Goal: Transaction & Acquisition: Obtain resource

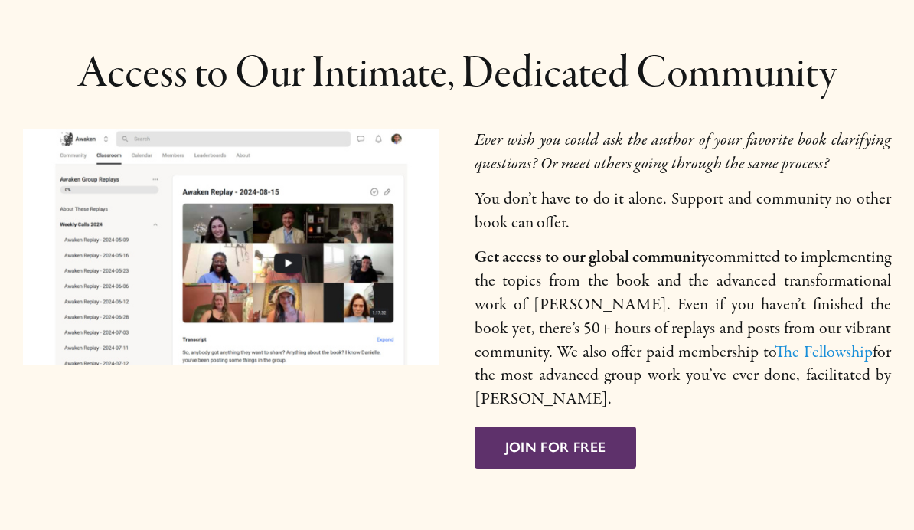
scroll to position [2152, 0]
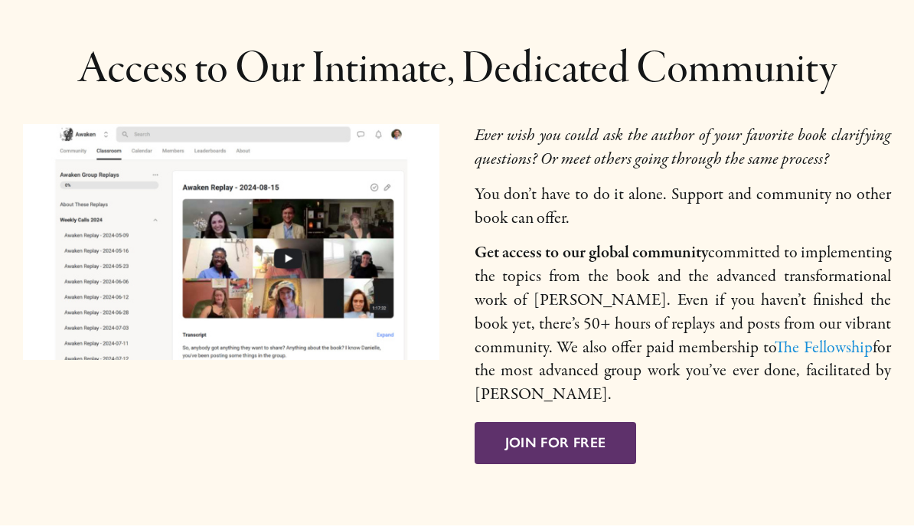
click at [621, 422] on link "Join for Free" at bounding box center [556, 443] width 162 height 42
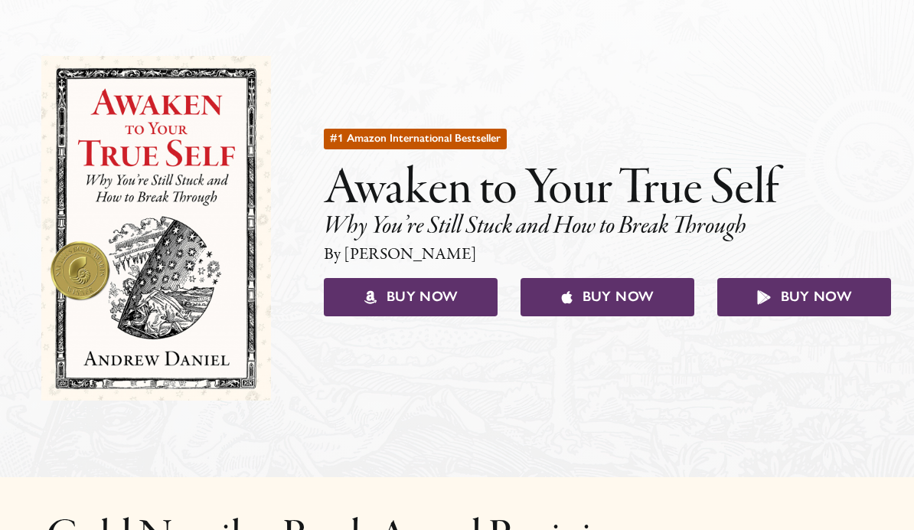
scroll to position [0, 0]
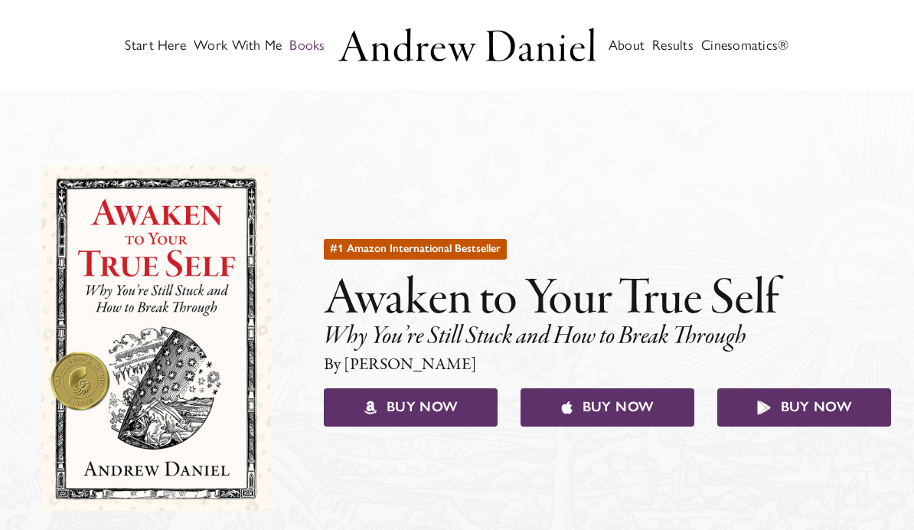
click at [125, 31] on link "Start Here" at bounding box center [155, 45] width 61 height 84
click at [138, 41] on span "Start Here" at bounding box center [155, 45] width 61 height 14
click at [125, 39] on span "Start Here" at bounding box center [155, 45] width 61 height 14
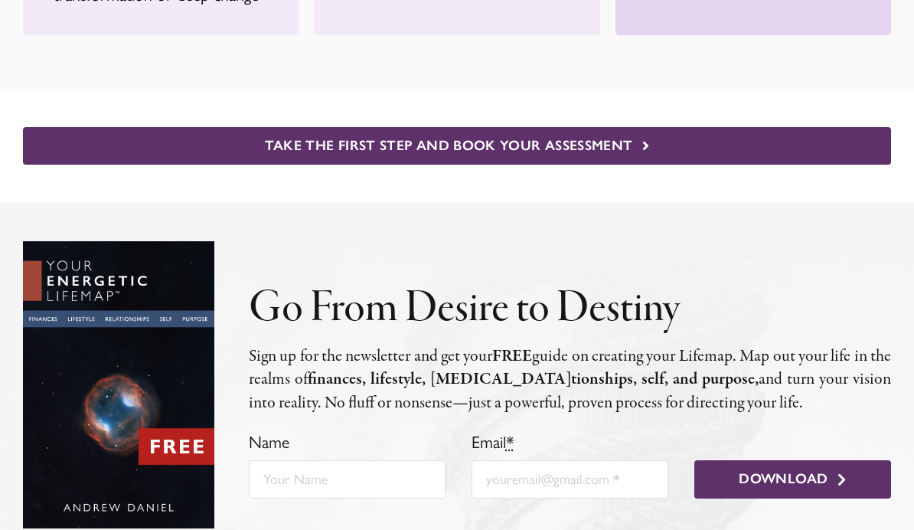
scroll to position [8518, 0]
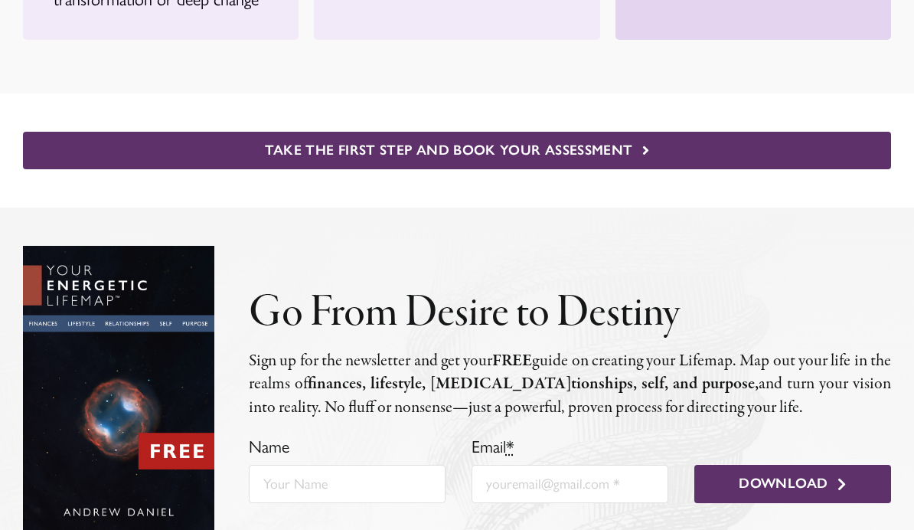
click at [211, 246] on img at bounding box center [118, 389] width 191 height 286
click at [410, 465] on input "Name" at bounding box center [347, 484] width 197 height 38
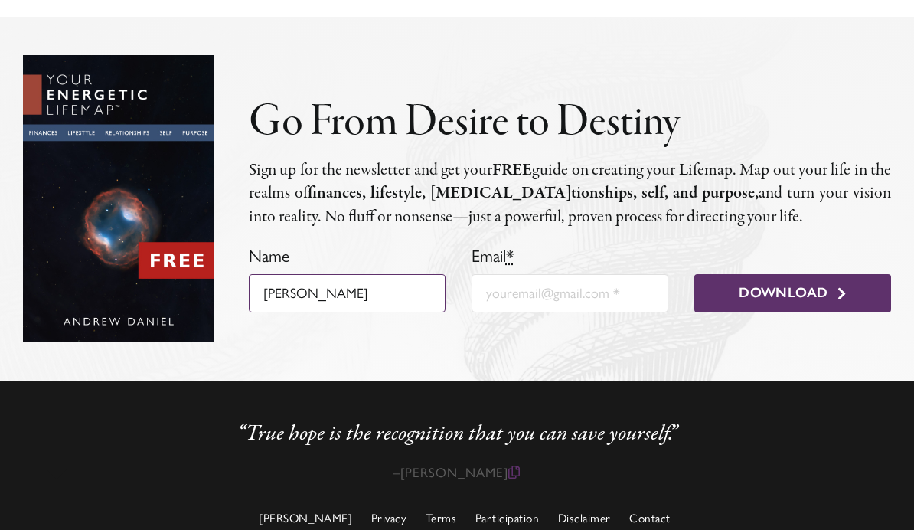
type input "Leslie"
click at [585, 274] on input "Email *" at bounding box center [570, 293] width 197 height 38
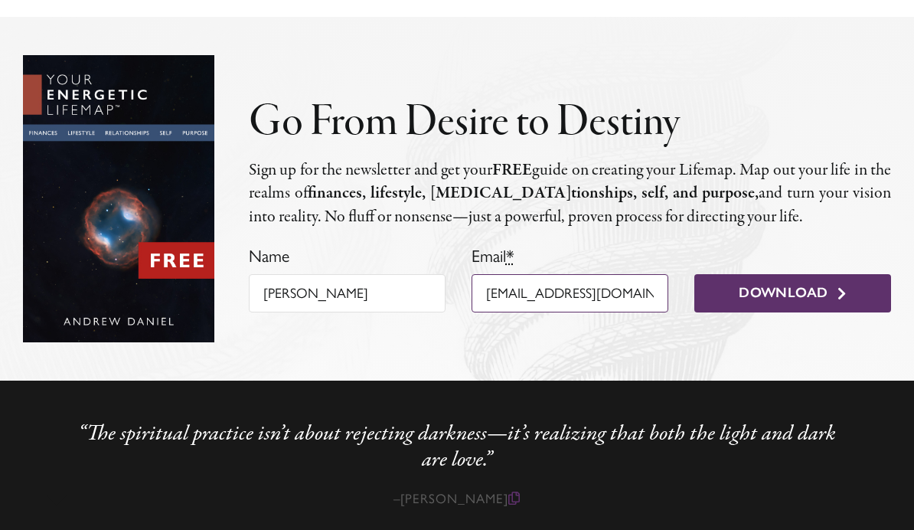
type input "bekindbefree@gmail.com"
click at [819, 274] on button "Download" at bounding box center [793, 293] width 197 height 38
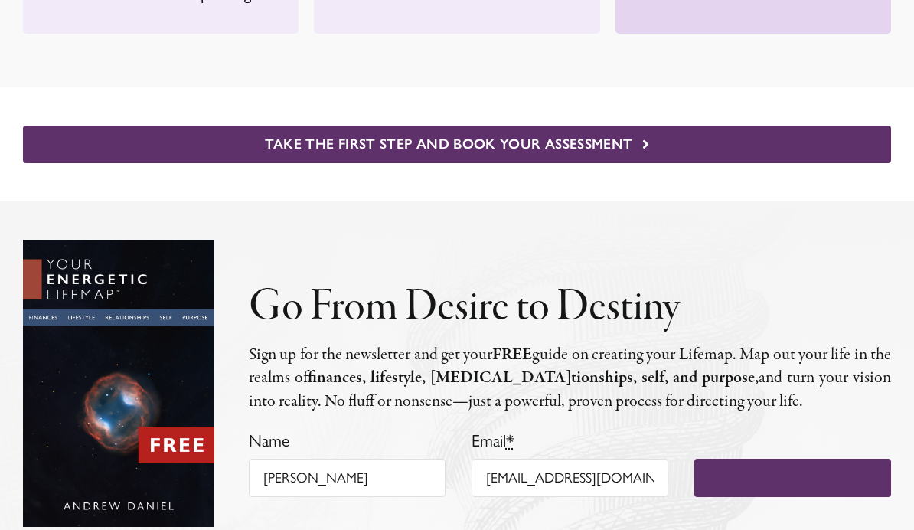
scroll to position [8521, 0]
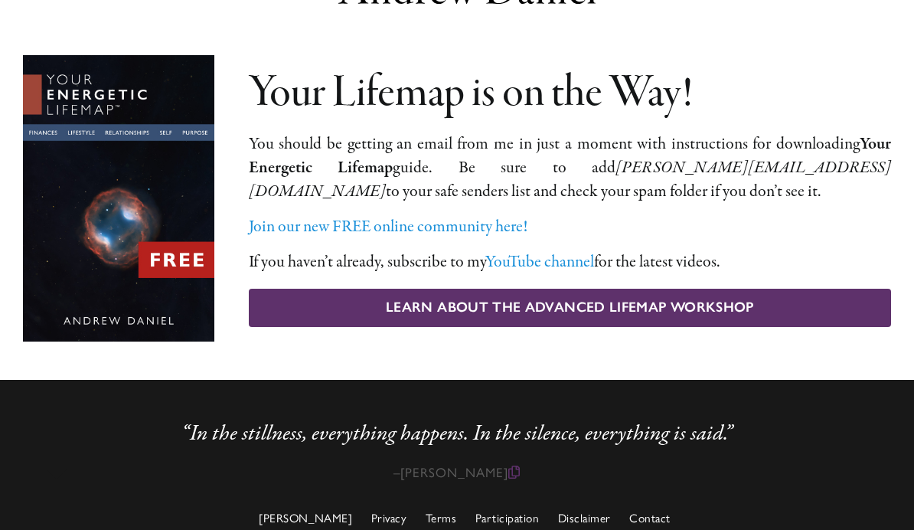
scroll to position [58, 0]
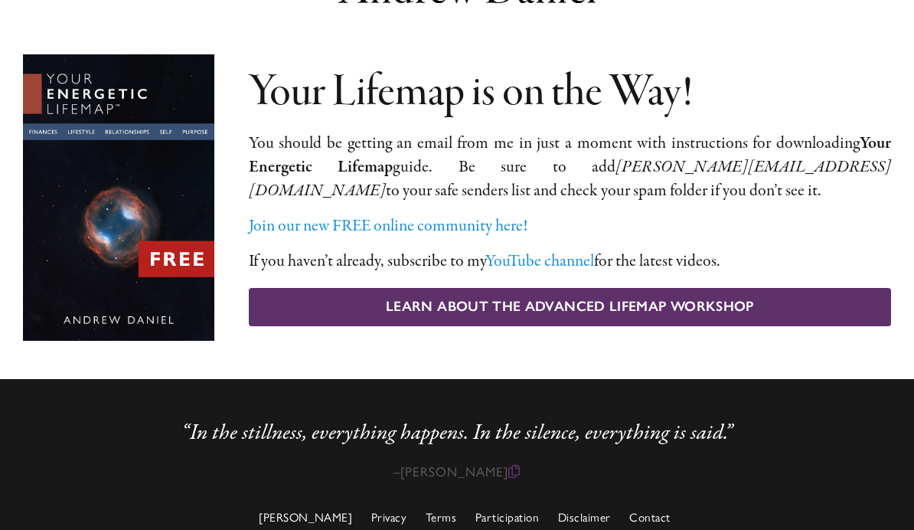
click at [864, 308] on link "Learn About The Advanced Lifemap Workshop" at bounding box center [570, 307] width 642 height 38
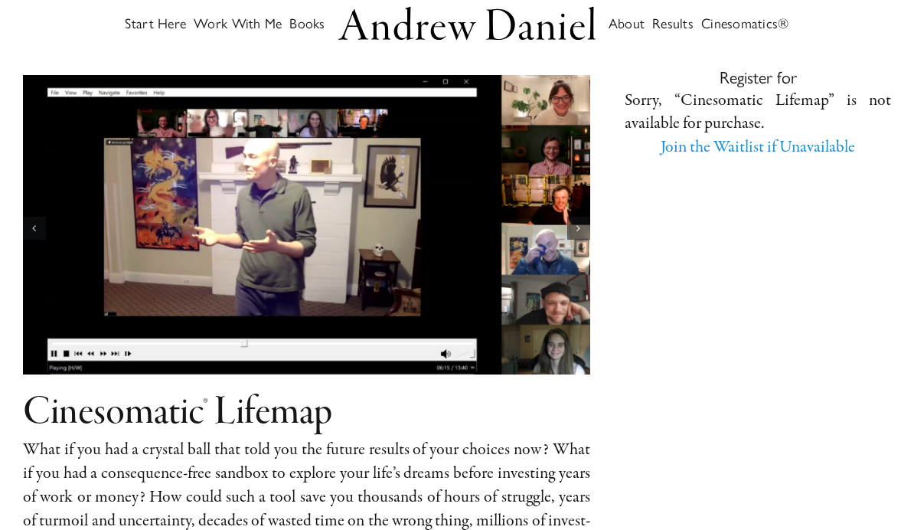
scroll to position [34, 0]
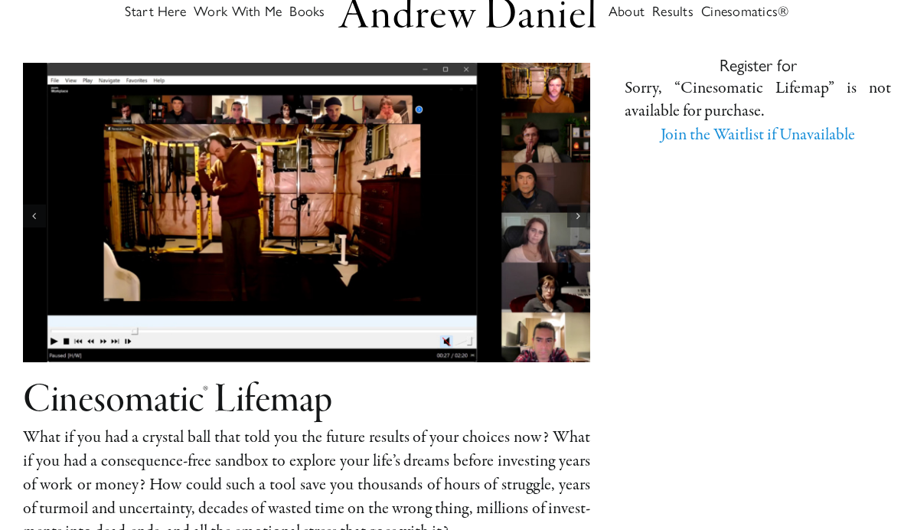
click at [371, 251] on img "4 / 7" at bounding box center [306, 212] width 567 height 299
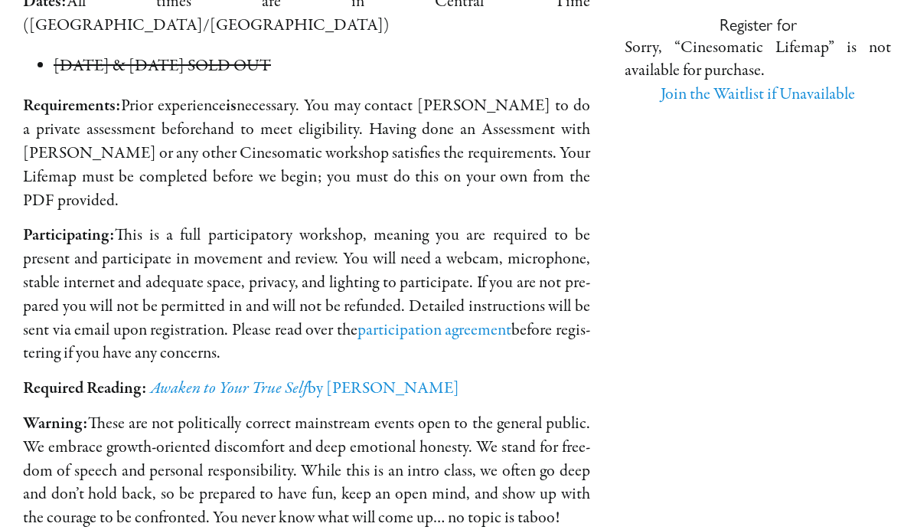
scroll to position [3310, 0]
